Goal: Find specific page/section: Find specific page/section

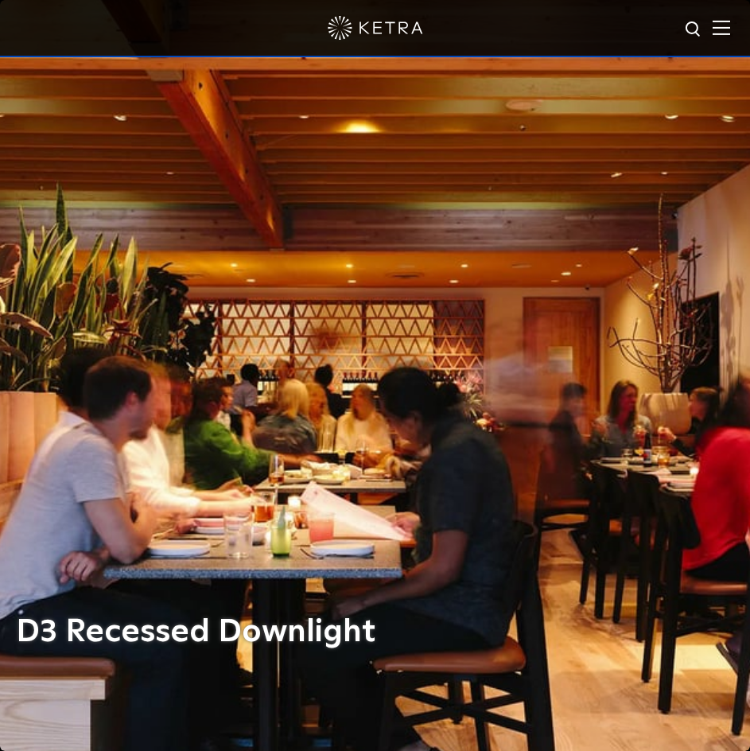
click at [730, 25] on img at bounding box center [720, 27] width 17 height 15
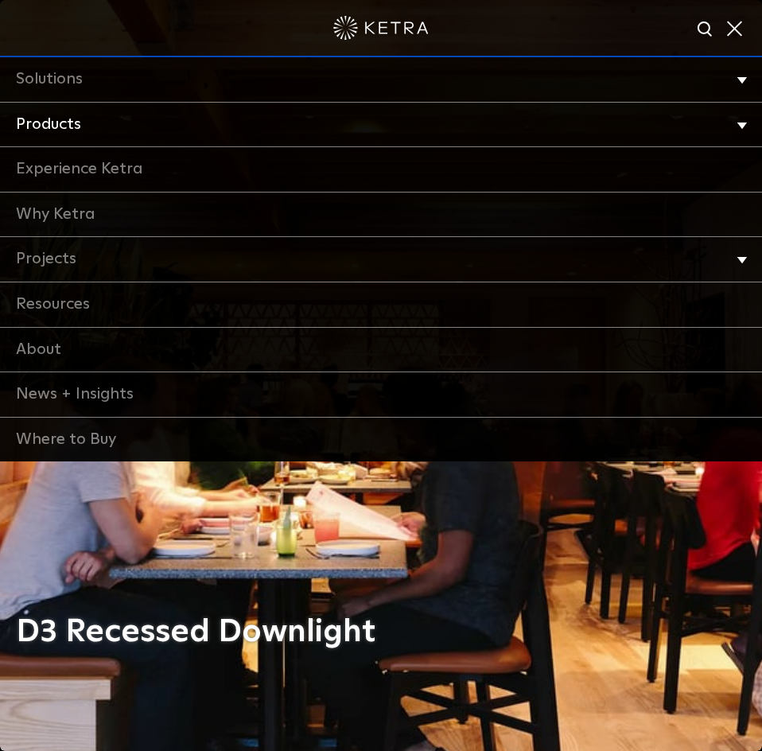
click at [69, 120] on link "Products" at bounding box center [381, 125] width 762 height 45
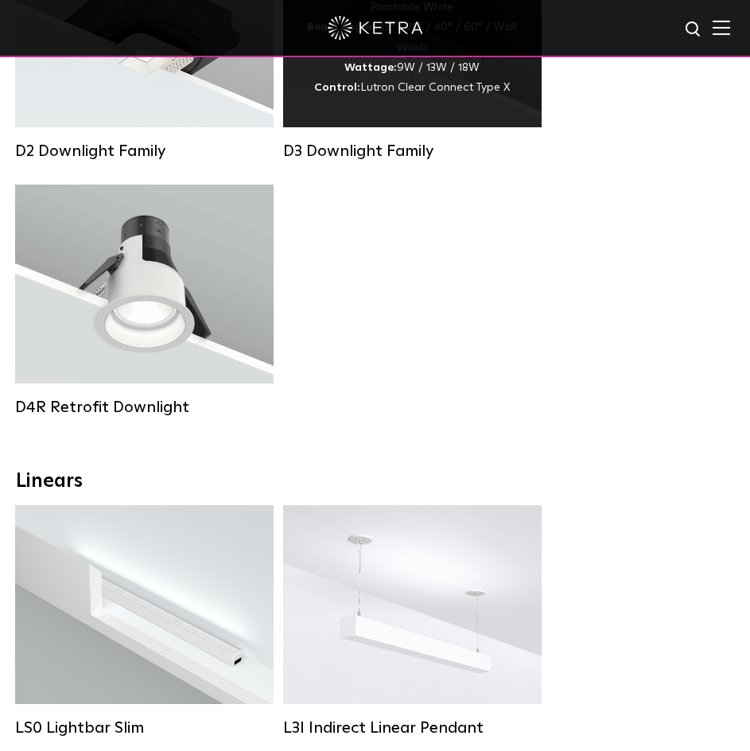
scroll to position [398, 0]
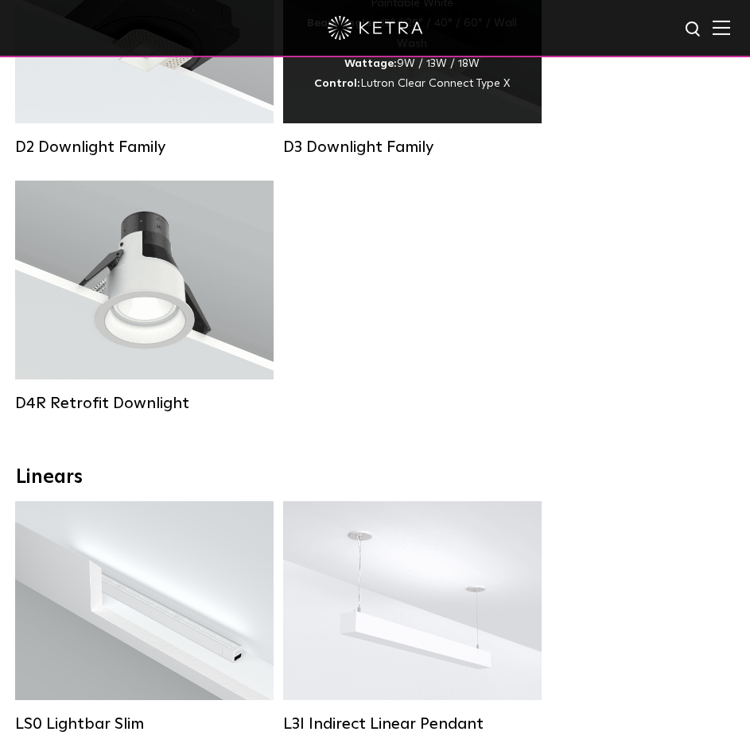
click at [393, 153] on div "D3 Downlight Family" at bounding box center [412, 147] width 258 height 19
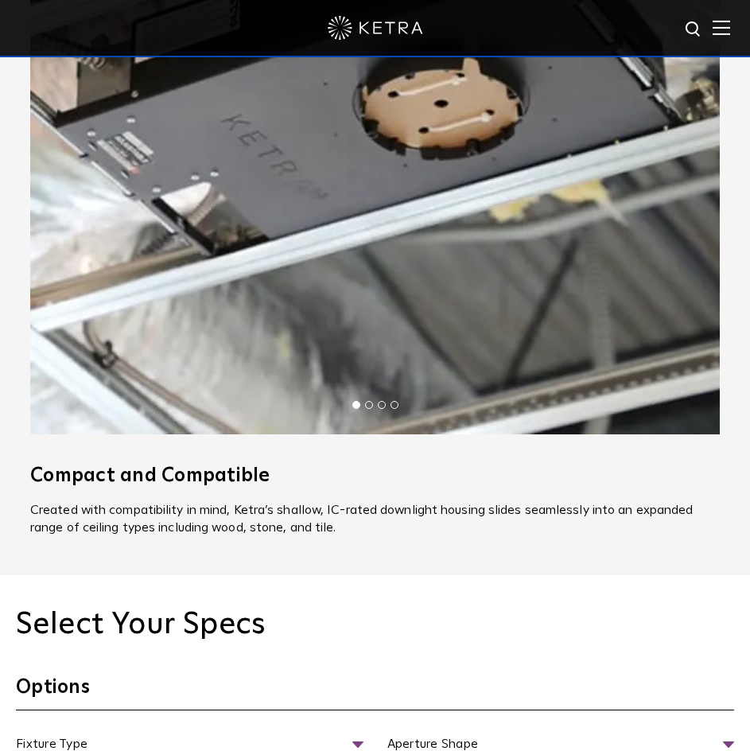
scroll to position [1590, 0]
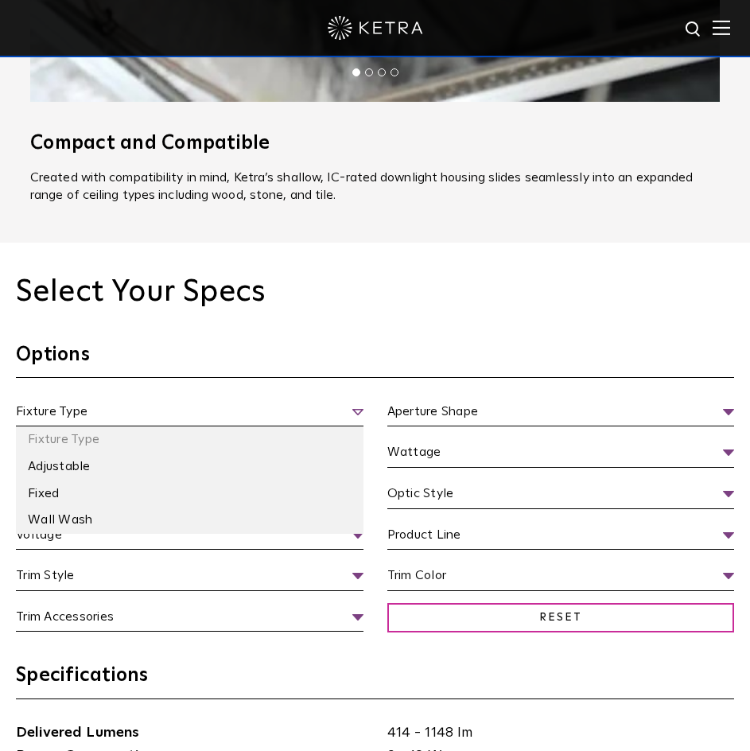
click at [285, 407] on span "Fixture Type" at bounding box center [189, 414] width 347 height 25
click at [68, 468] on li "Adjustable" at bounding box center [189, 466] width 347 height 27
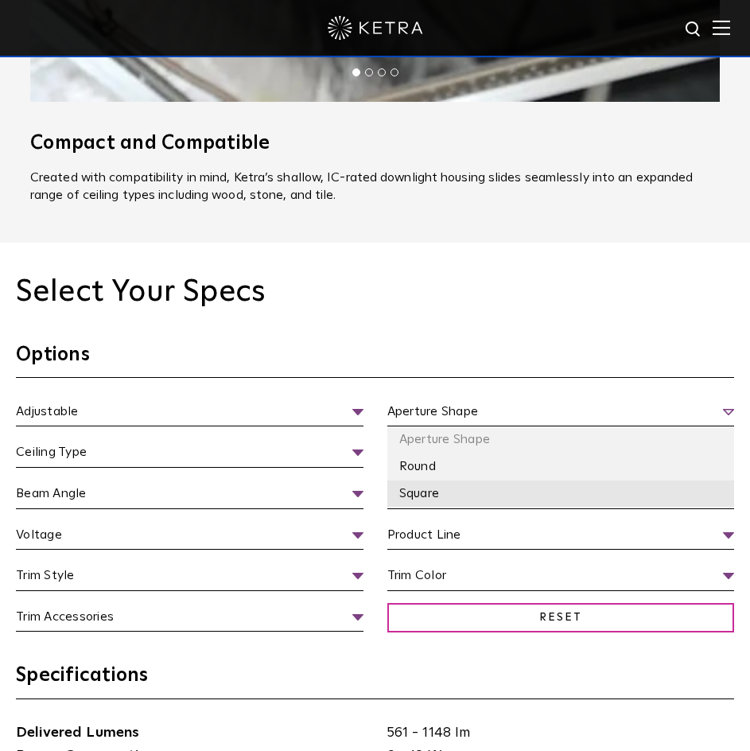
click at [424, 488] on li "Square" at bounding box center [560, 493] width 347 height 27
